Goal: Task Accomplishment & Management: Manage account settings

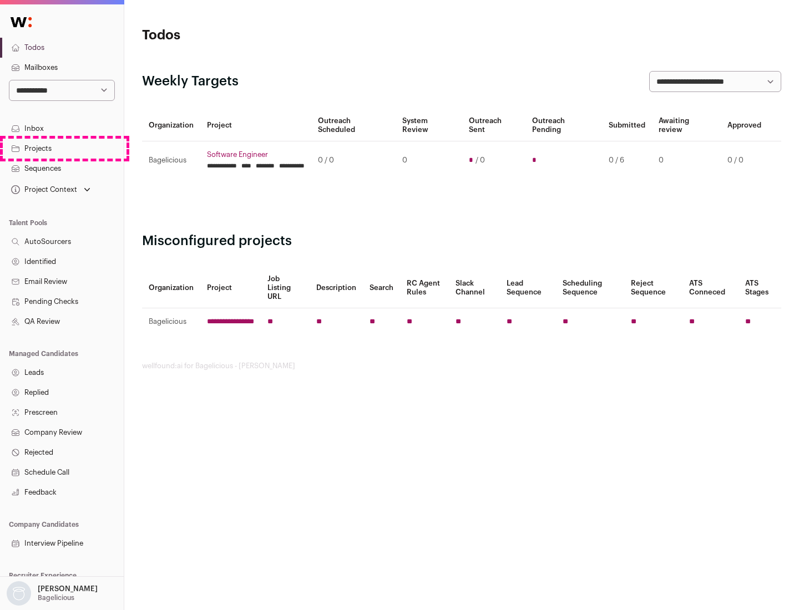
click at [62, 148] on link "Projects" at bounding box center [62, 149] width 124 height 20
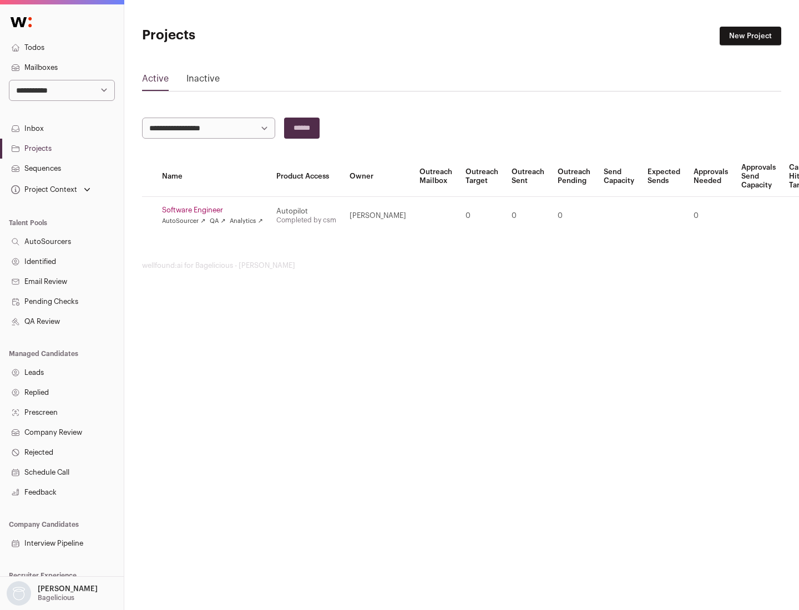
click at [216, 210] on link "Software Engineer" at bounding box center [212, 210] width 101 height 9
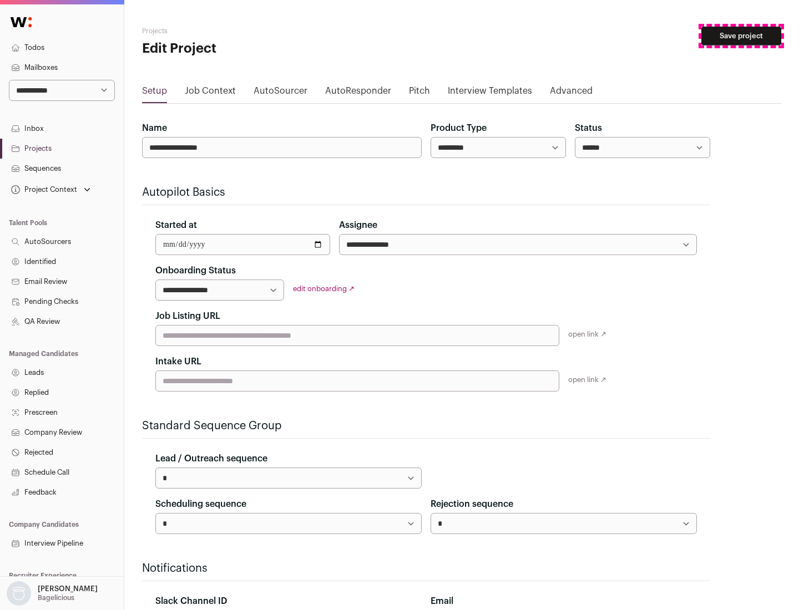
click at [741, 36] on button "Save project" at bounding box center [741, 36] width 80 height 19
